Goal: Task Accomplishment & Management: Manage account settings

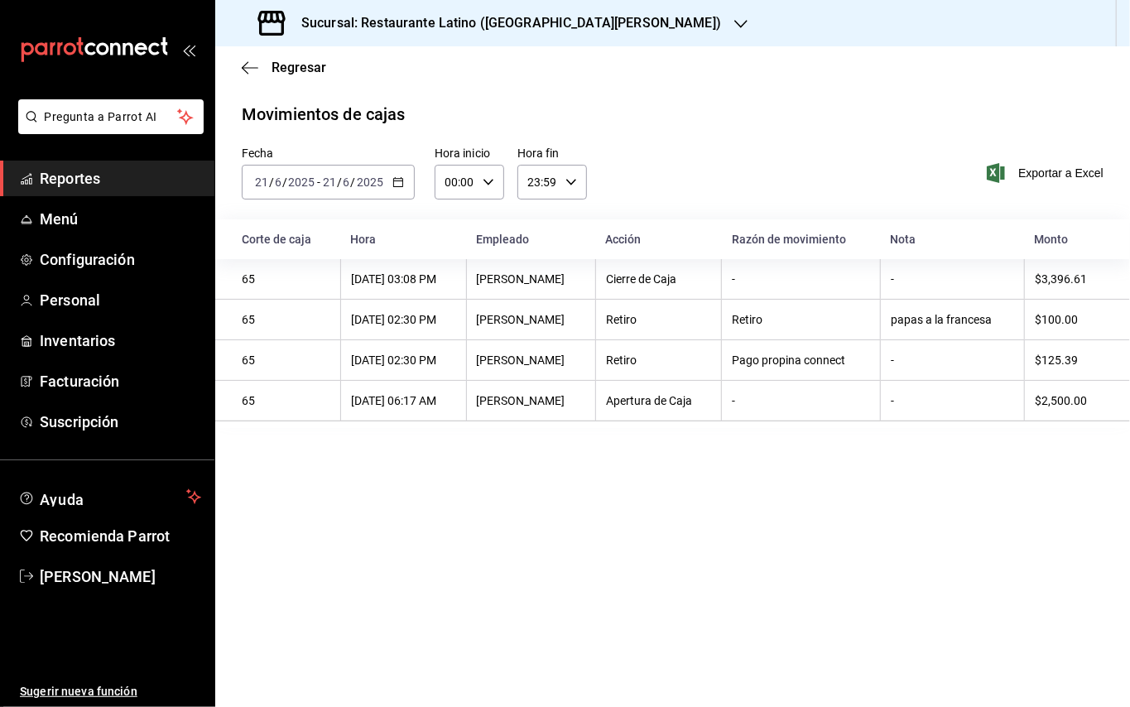
click at [129, 173] on span "Reportes" at bounding box center [120, 178] width 161 height 22
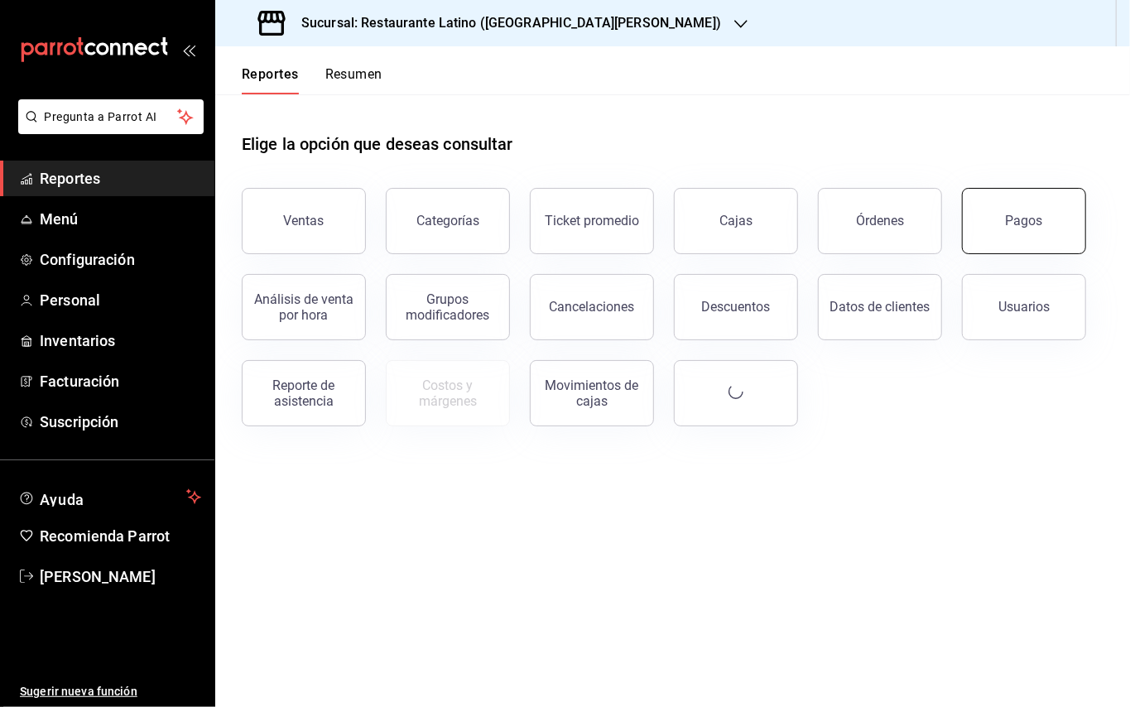
click at [992, 239] on button "Pagos" at bounding box center [1024, 221] width 124 height 66
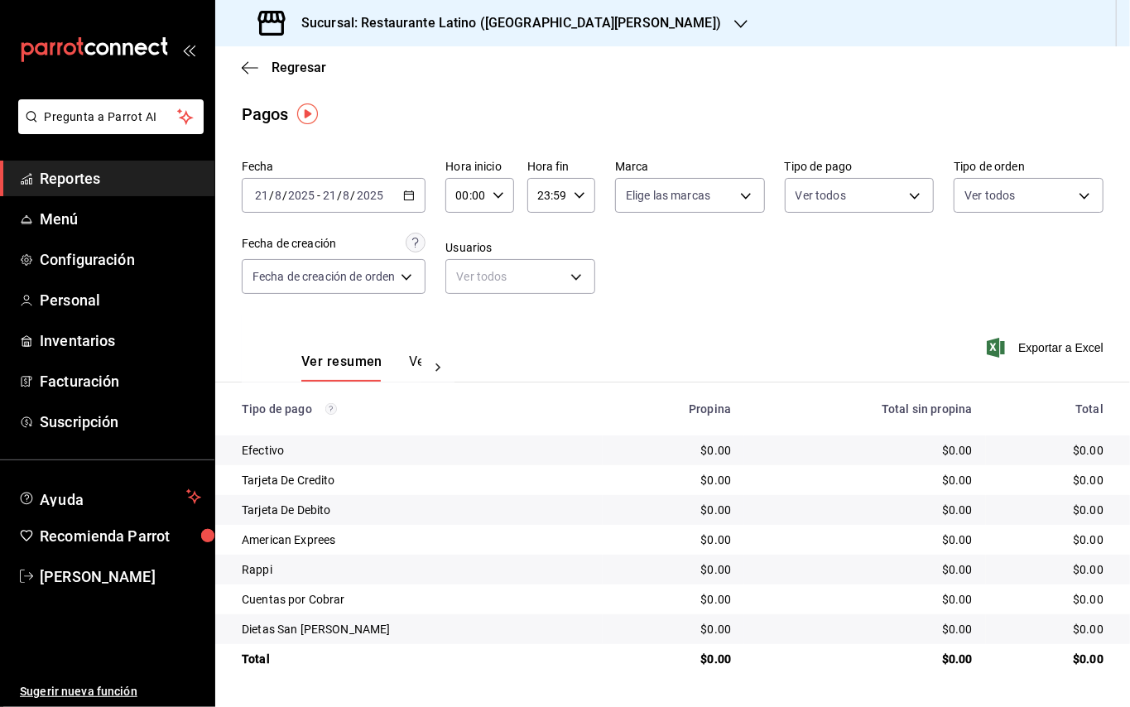
click at [470, 35] on div "Sucursal: Restaurante Latino ([GEOGRAPHIC_DATA][PERSON_NAME])" at bounding box center [491, 23] width 526 height 46
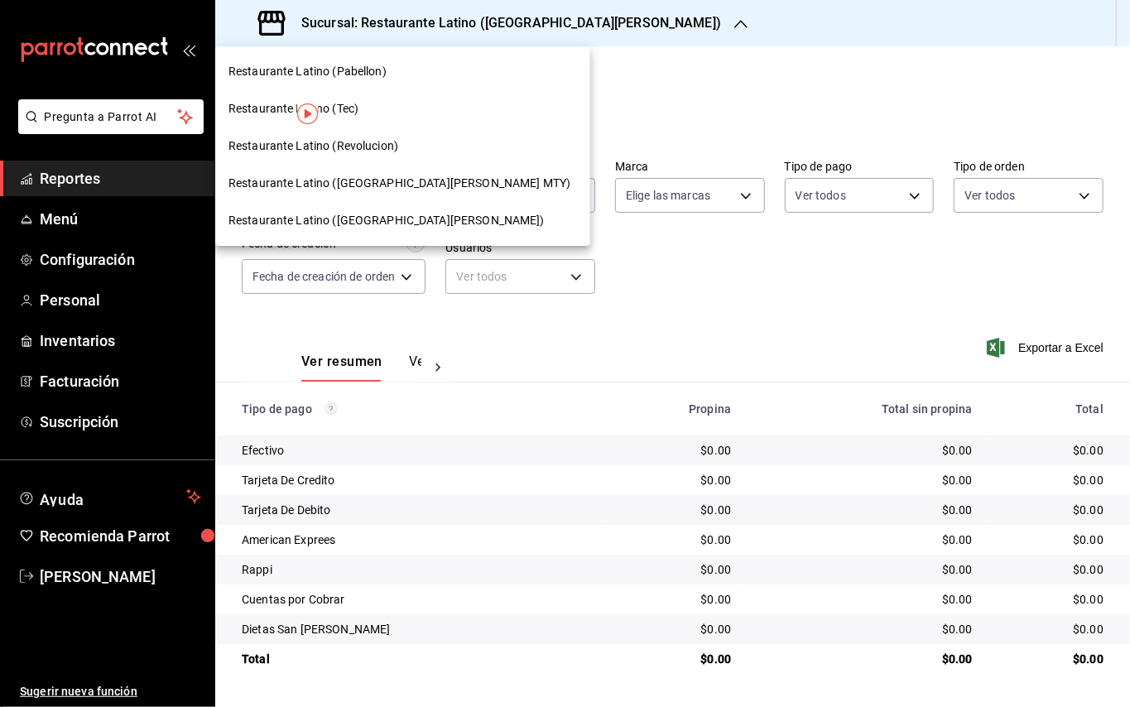
click at [398, 180] on span "Restaurante Latino ([GEOGRAPHIC_DATA][PERSON_NAME] MTY)" at bounding box center [399, 183] width 342 height 17
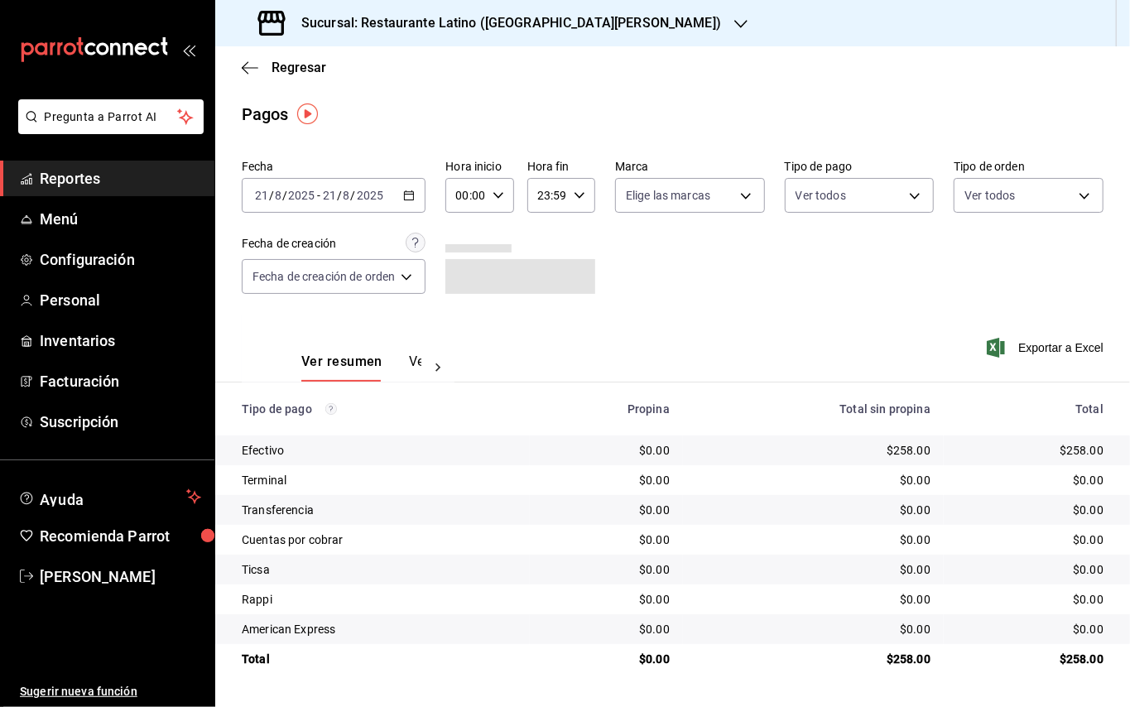
click at [416, 186] on div "2025-08-21 21 / 8 / 2025 - 2025-08-21 21 / 8 / 2025" at bounding box center [334, 195] width 184 height 35
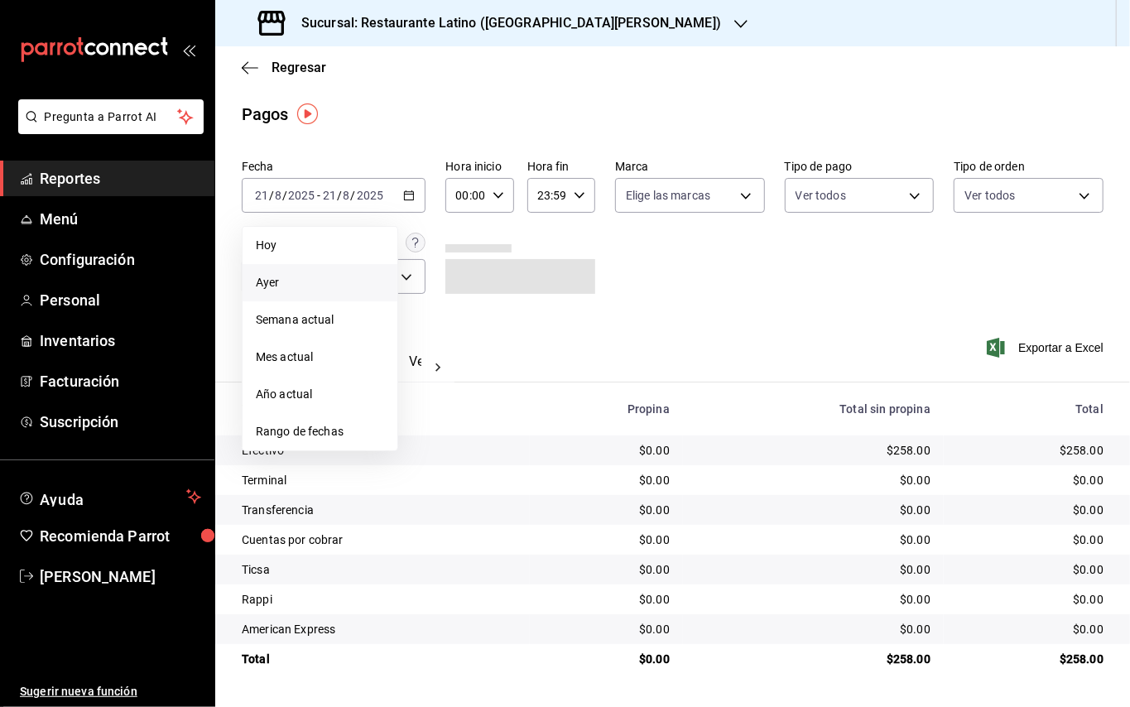
click at [332, 275] on span "Ayer" at bounding box center [320, 282] width 128 height 17
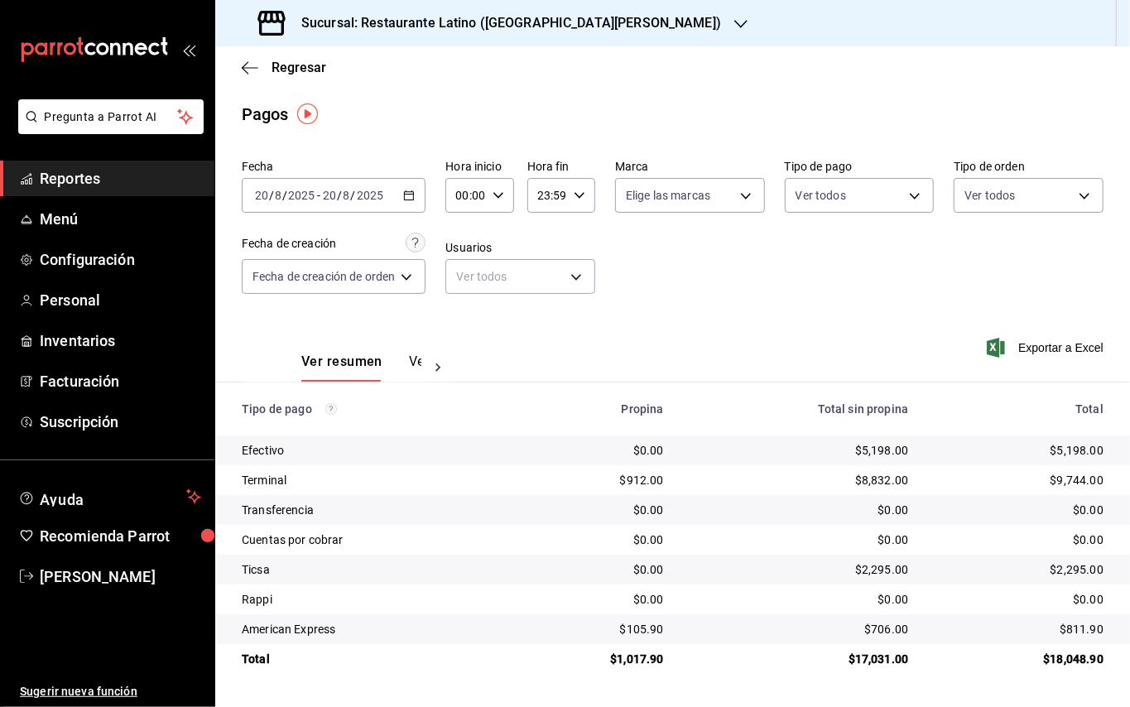
click at [468, 21] on h3 "Sucursal: Restaurante Latino (San Jeronimo MTY)" at bounding box center [504, 23] width 433 height 20
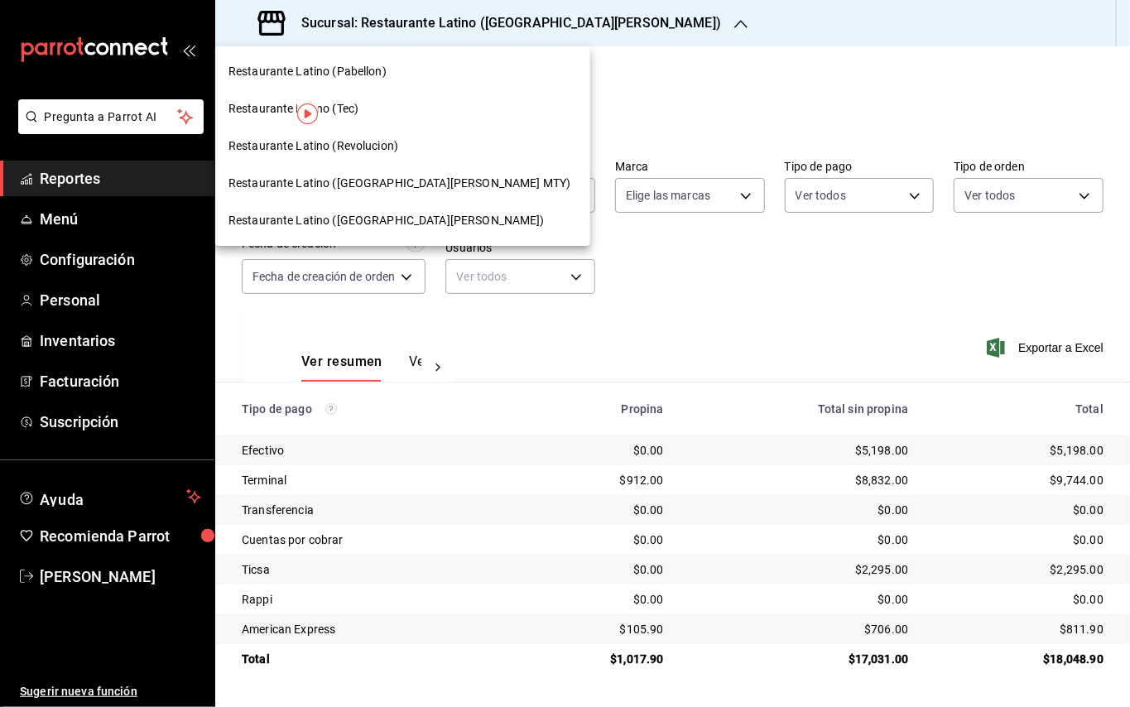
click at [346, 140] on span "Restaurante Latino (Revolucion)" at bounding box center [313, 145] width 170 height 17
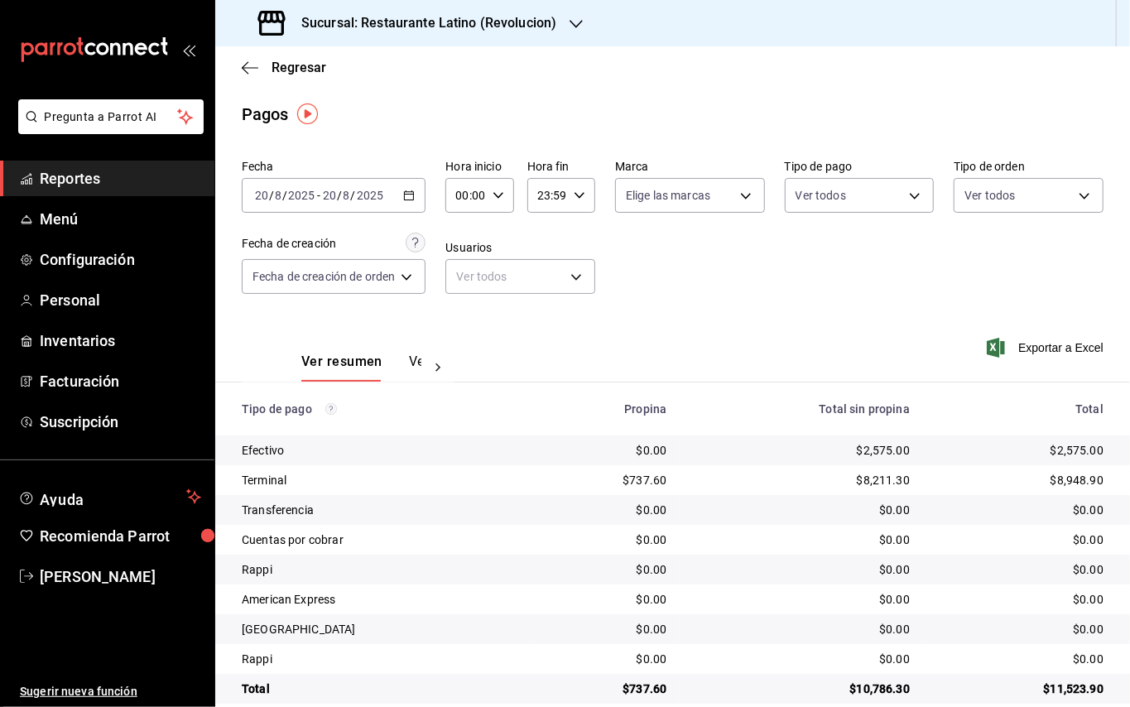
click at [501, 37] on div "Sucursal: Restaurante Latino (Revolucion)" at bounding box center [408, 23] width 361 height 46
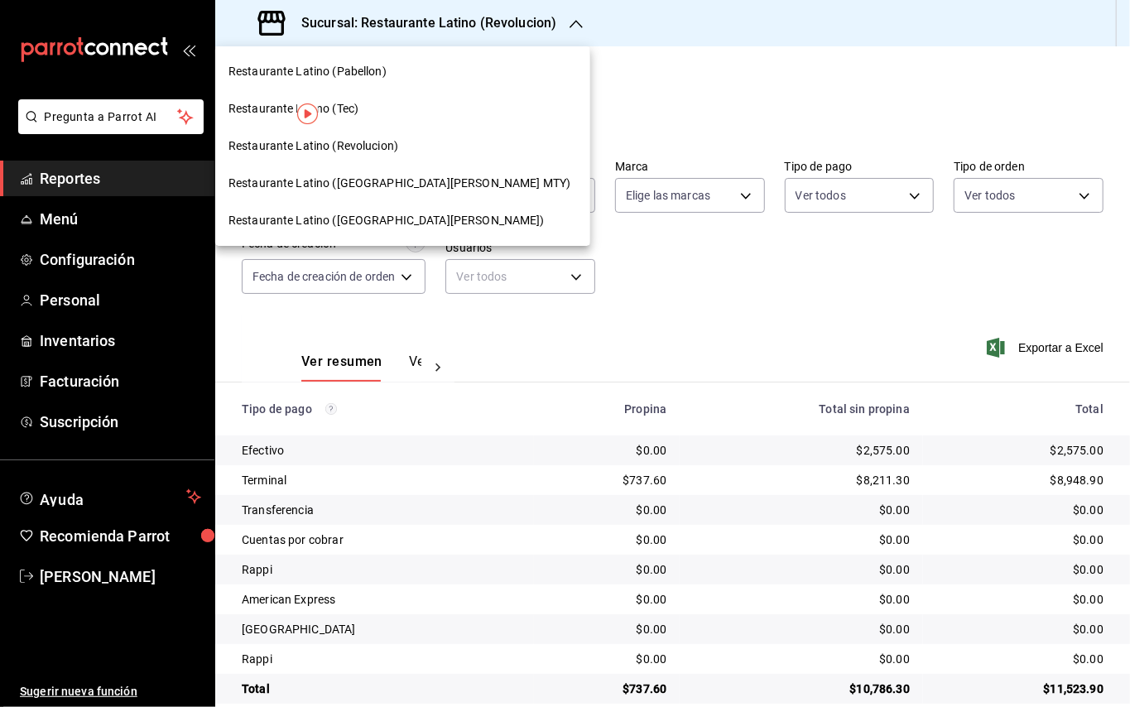
click at [392, 70] on div "Restaurante Latino (Pabellon)" at bounding box center [402, 71] width 348 height 17
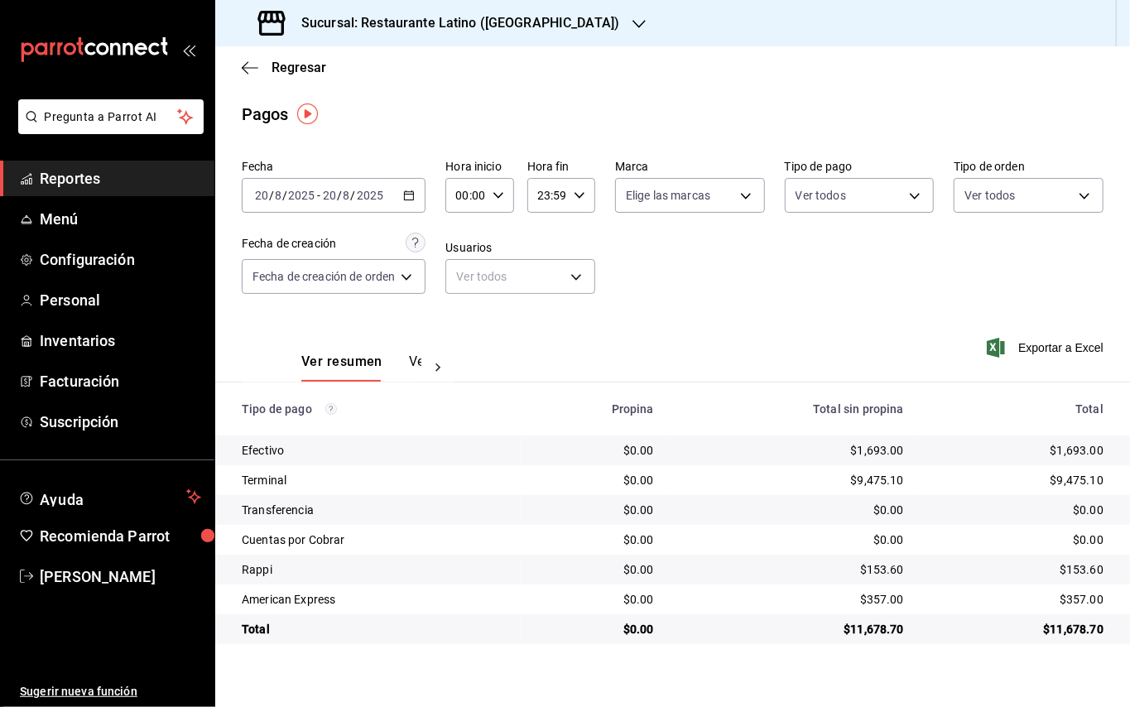
click at [409, 14] on h3 "Sucursal: Restaurante Latino ([GEOGRAPHIC_DATA])" at bounding box center [453, 23] width 331 height 20
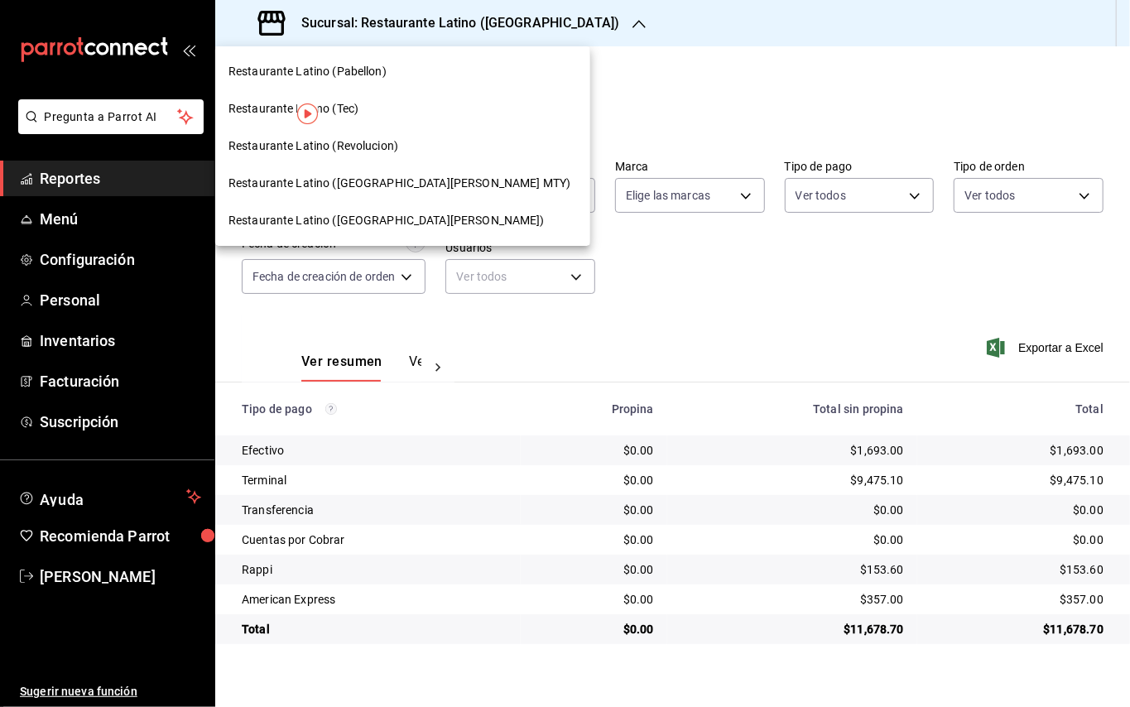
click at [391, 209] on div "Restaurante Latino ([GEOGRAPHIC_DATA][PERSON_NAME])" at bounding box center [402, 220] width 375 height 37
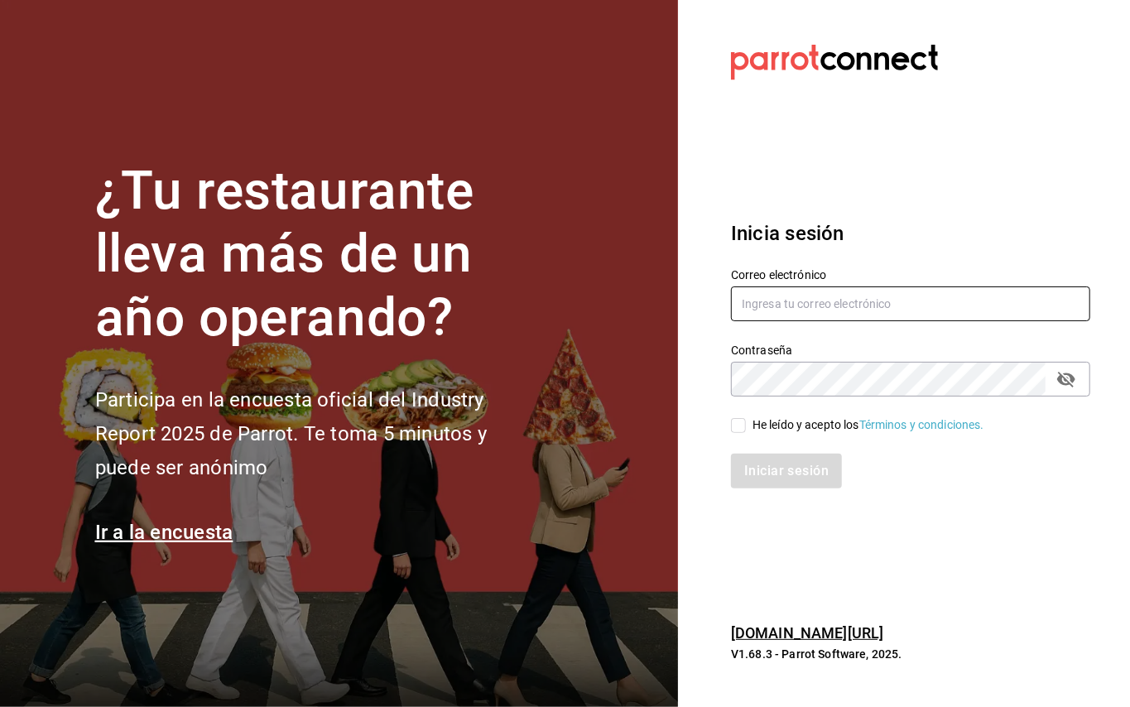
type input "administracion@restaurantelatino.com"
click at [742, 422] on input "He leído y acepto los Términos y condiciones." at bounding box center [738, 425] width 15 height 15
checkbox input "true"
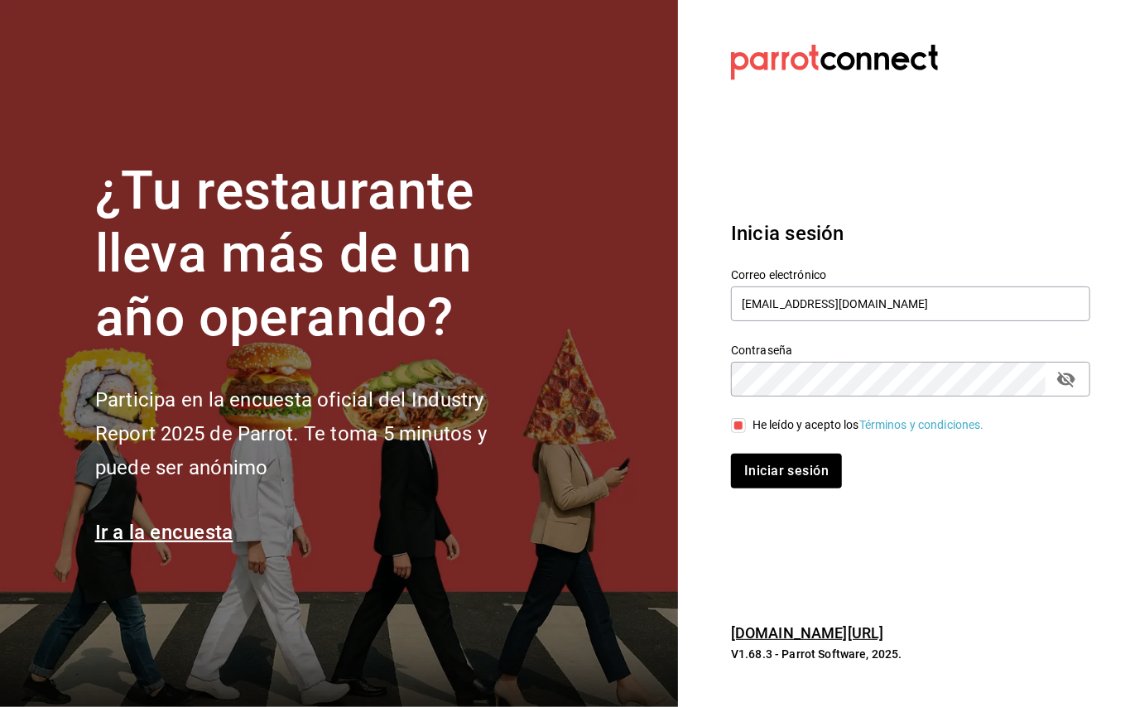
click at [791, 493] on div "Inicia sesión Correo electrónico administracion@restaurantelatino.com Contraseñ…" at bounding box center [910, 354] width 359 height 310
click at [791, 465] on button "Iniciar sesión" at bounding box center [787, 471] width 113 height 35
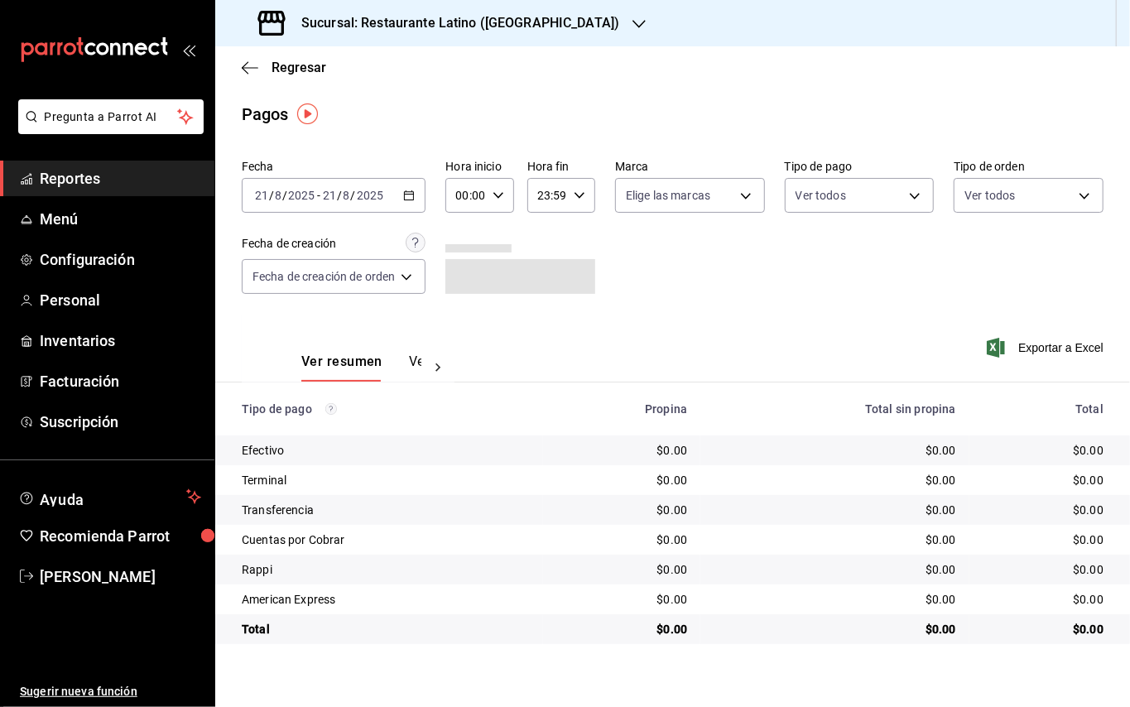
click at [401, 18] on h3 "Sucursal: Restaurante Latino ([GEOGRAPHIC_DATA])" at bounding box center [453, 23] width 331 height 20
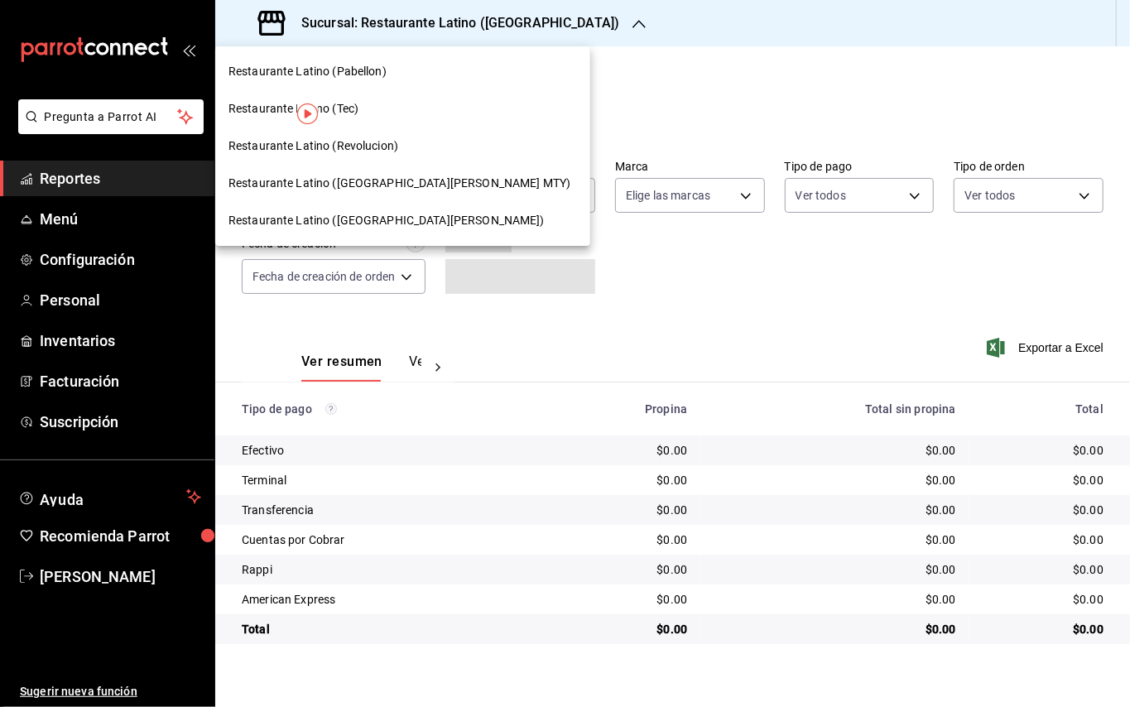
click at [363, 212] on span "Restaurante Latino ([GEOGRAPHIC_DATA][PERSON_NAME])" at bounding box center [386, 220] width 316 height 17
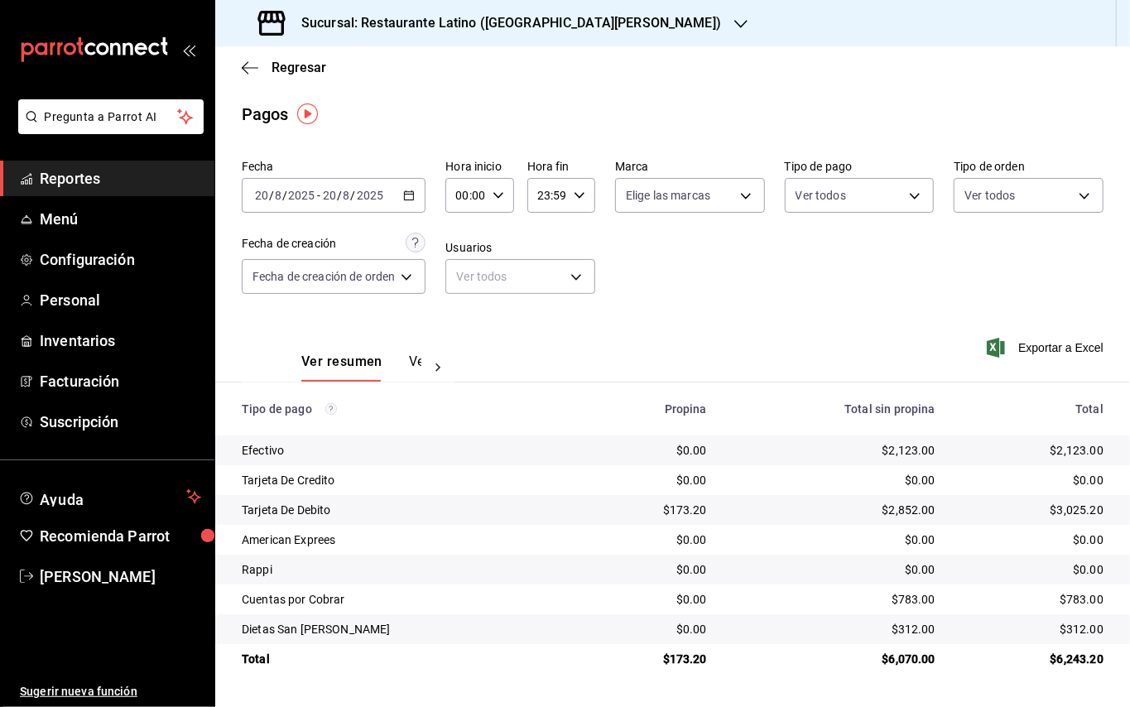
click at [505, 31] on h3 "Sucursal: Restaurante Latino ([GEOGRAPHIC_DATA][PERSON_NAME])" at bounding box center [504, 23] width 433 height 20
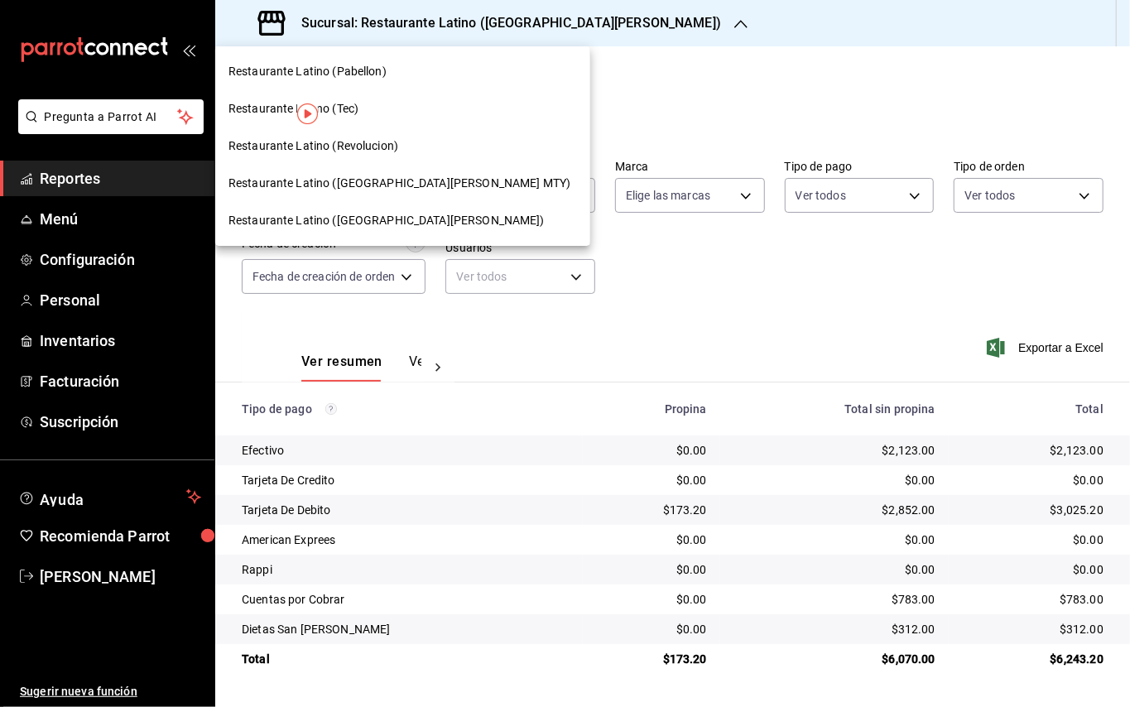
click at [368, 91] on div "Restaurante Latino (Tec)" at bounding box center [402, 108] width 375 height 37
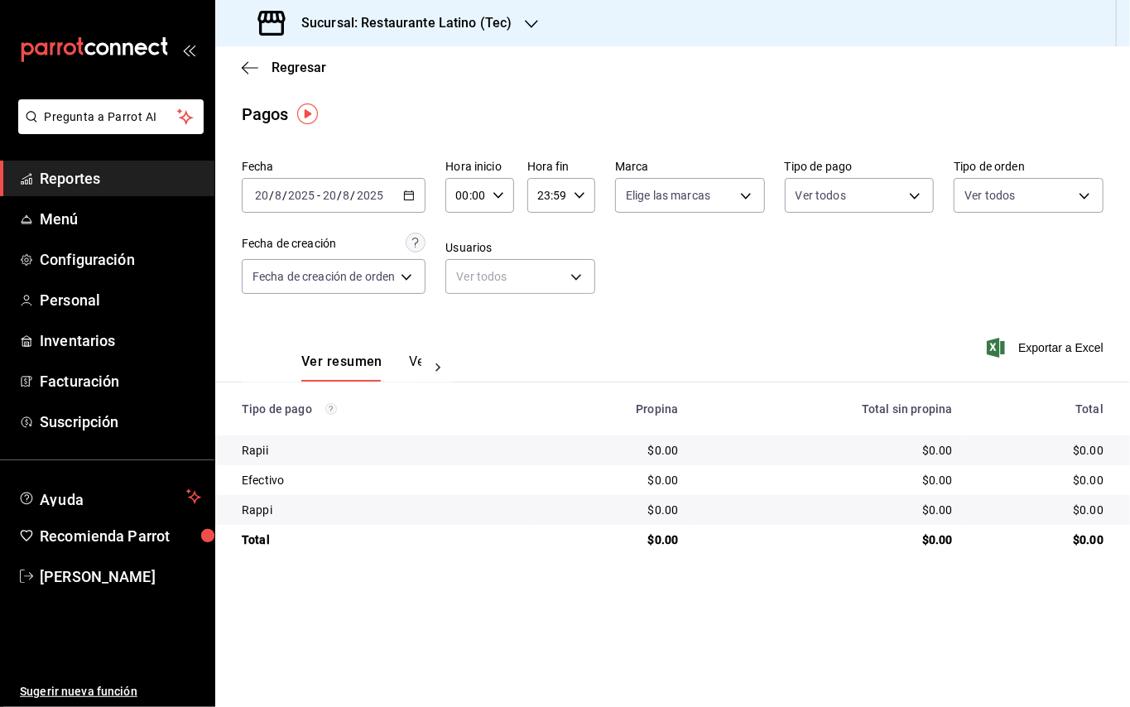
drag, startPoint x: 700, startPoint y: 341, endPoint x: 1129, endPoint y: 103, distance: 490.6
click at [1129, 103] on div "Pagos" at bounding box center [672, 114] width 915 height 25
